Goal: Task Accomplishment & Management: Manage account settings

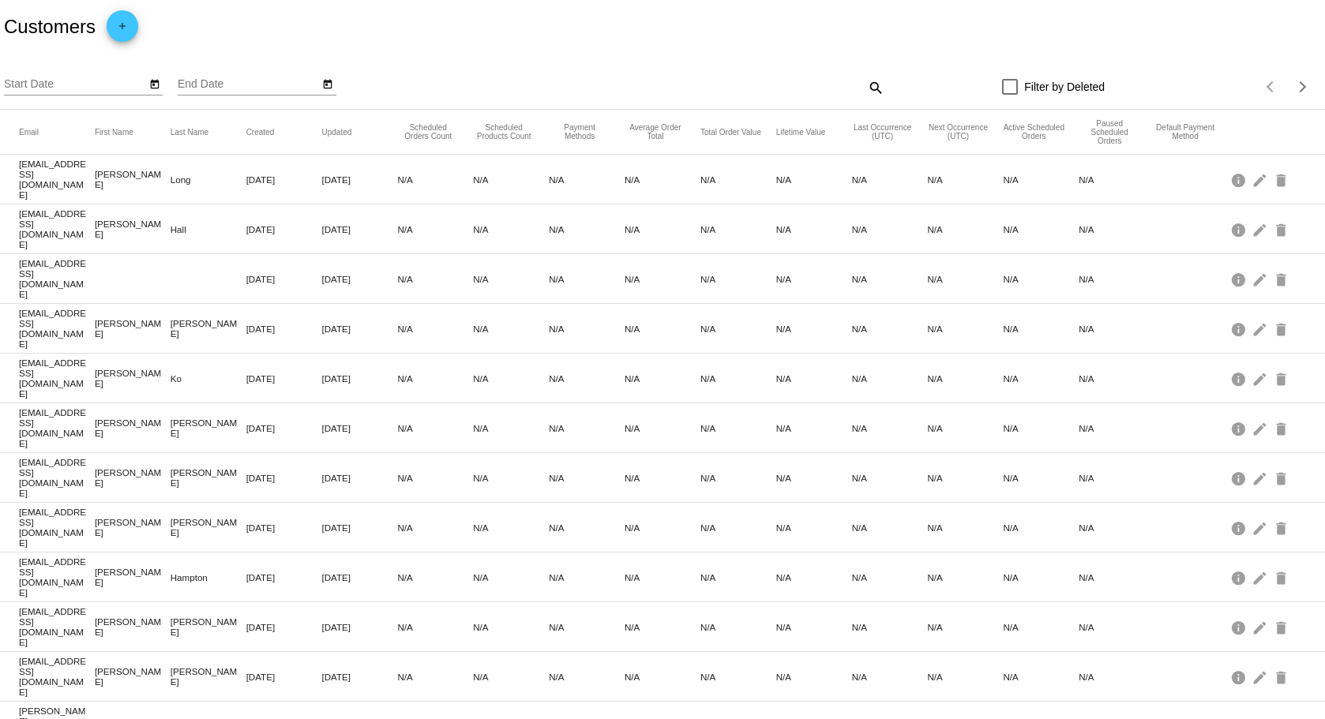
click at [332, 179] on mat-cell "Sep 30, 2020" at bounding box center [360, 180] width 76 height 18
click at [1252, 175] on mat-icon "edit" at bounding box center [1261, 179] width 19 height 24
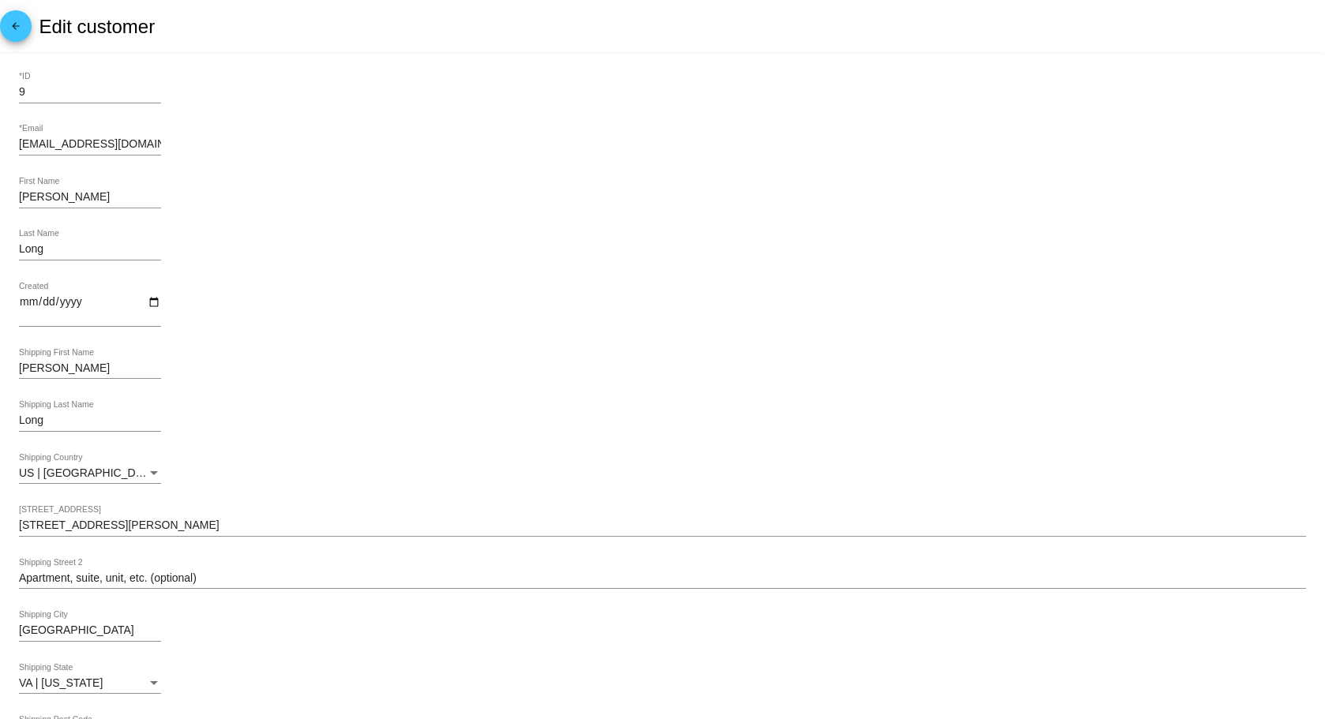
click at [835, 122] on mat-card-content "9 *ID ditto.long@gmail.com *Email Olyn First Name Long Last Name Created Olyn S…" at bounding box center [662, 669] width 1287 height 1193
